Goal: Navigation & Orientation: Find specific page/section

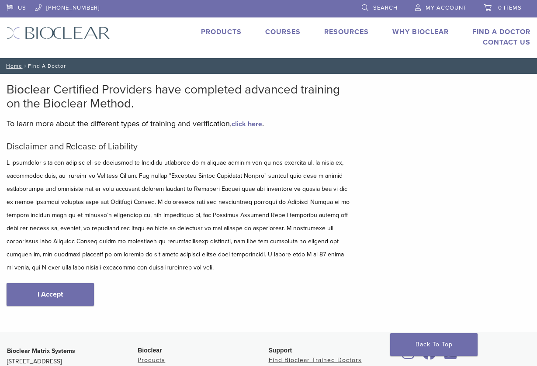
click at [405, 31] on link "Why Bioclear" at bounding box center [420, 32] width 56 height 9
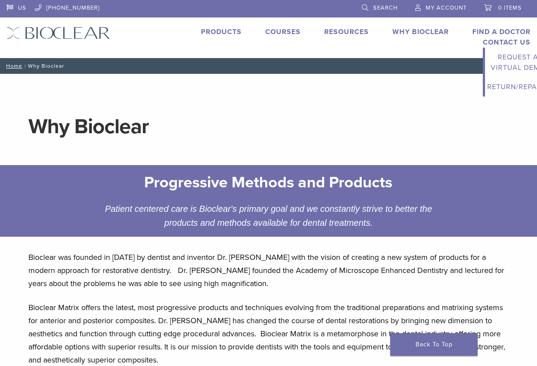
click at [504, 37] on li "Contact Us Expand child menu Request a Virtual Demo Return/Repairs" at bounding box center [507, 42] width 48 height 10
click at [503, 31] on link "Find A Doctor" at bounding box center [501, 32] width 58 height 9
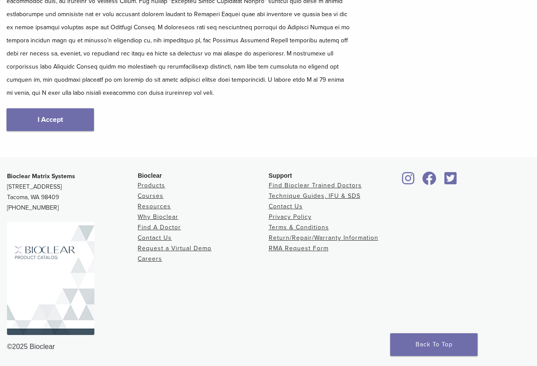
scroll to position [175, 0]
click at [317, 184] on link "Find Bioclear Trained Doctors" at bounding box center [315, 185] width 93 height 7
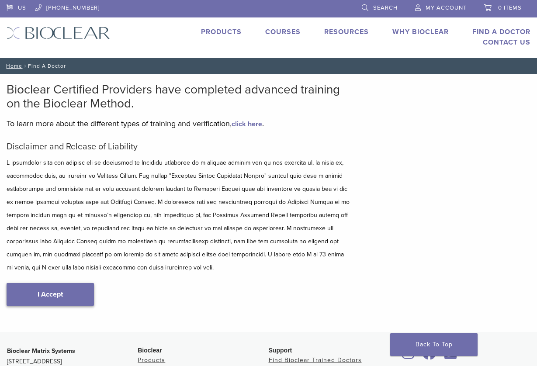
click at [55, 291] on link "I Accept" at bounding box center [50, 294] width 87 height 23
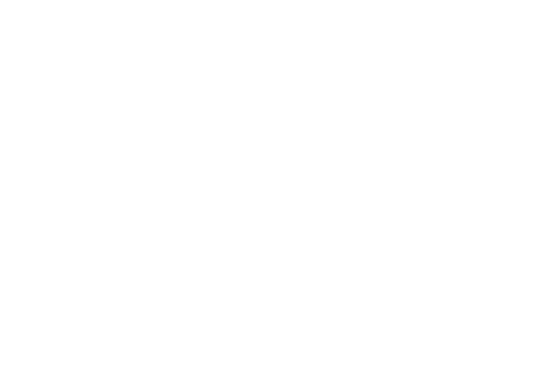
scroll to position [133, 0]
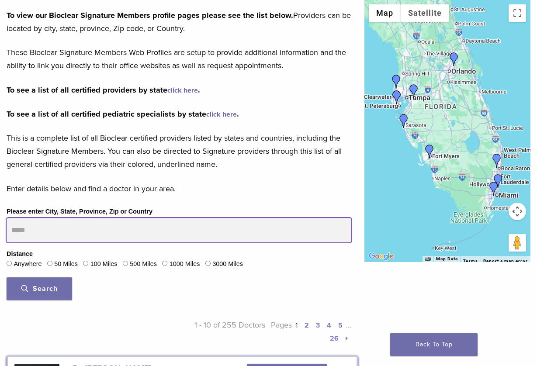
click at [13, 229] on input "Please enter City, State, Province, Zip or Country" at bounding box center [179, 230] width 345 height 24
type input "*****"
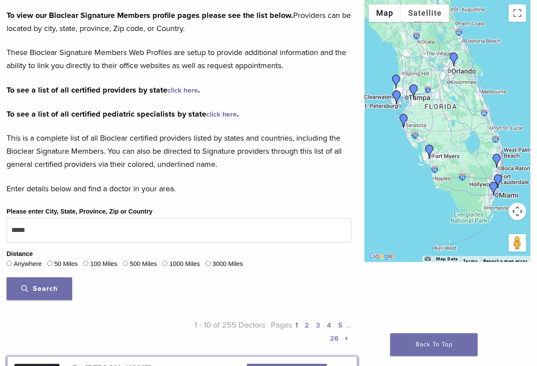
click at [52, 291] on span "Search" at bounding box center [39, 288] width 36 height 9
